Goal: Information Seeking & Learning: Check status

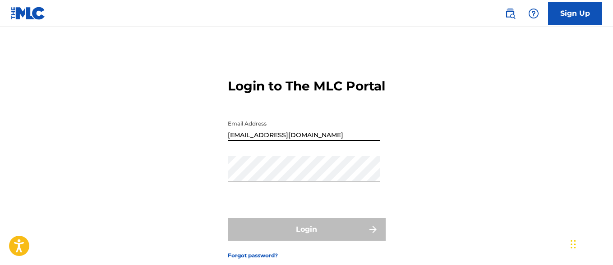
type input "[EMAIL_ADDRESS][DOMAIN_NAME]"
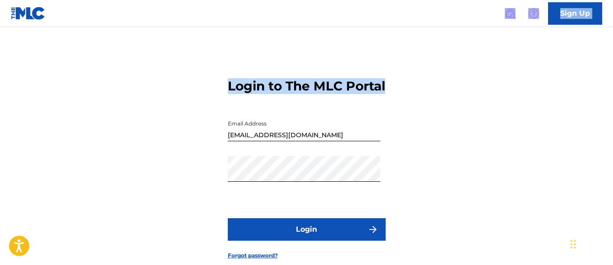
drag, startPoint x: 357, startPoint y: 6, endPoint x: 383, endPoint y: 102, distance: 99.0
click at [383, 102] on div "Sign Up Login to The MLC Portal Email Address [EMAIL_ADDRESS][DOMAIN_NAME] Pass…" at bounding box center [306, 159] width 613 height 318
click at [306, 241] on button "Login" at bounding box center [307, 230] width 158 height 23
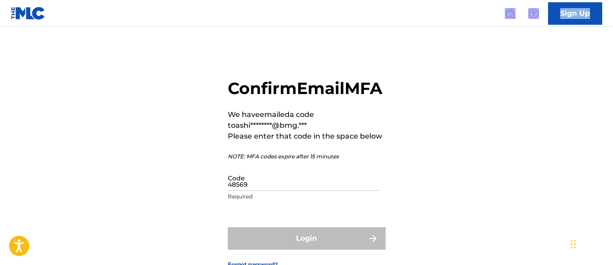
type input "485698"
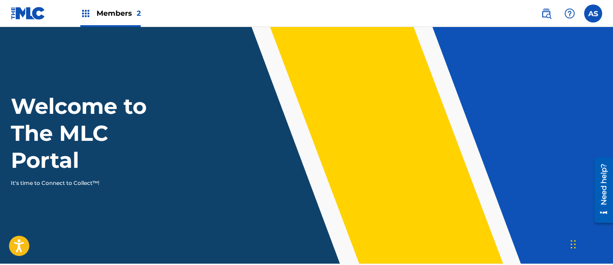
click at [86, 14] on img at bounding box center [85, 13] width 11 height 11
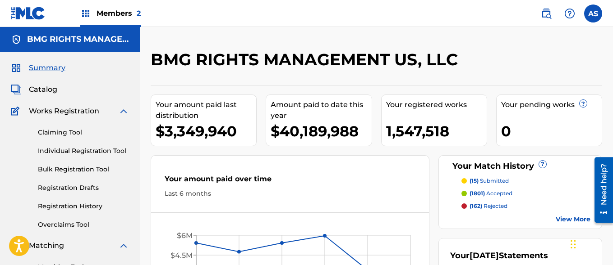
scroll to position [196, 0]
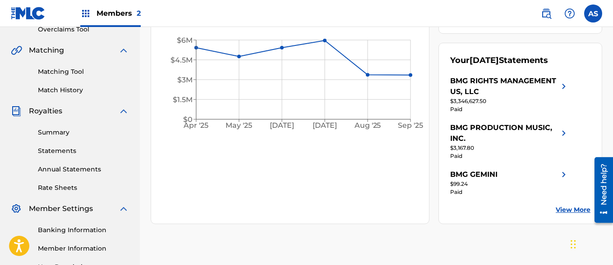
click at [83, 133] on link "Summary" at bounding box center [83, 132] width 91 height 9
